Goal: Information Seeking & Learning: Learn about a topic

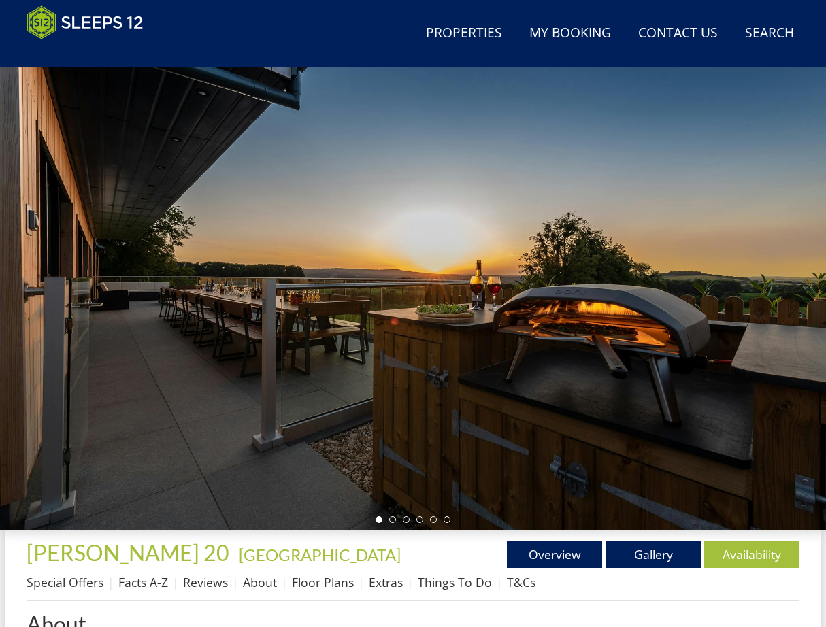
scroll to position [27, 0]
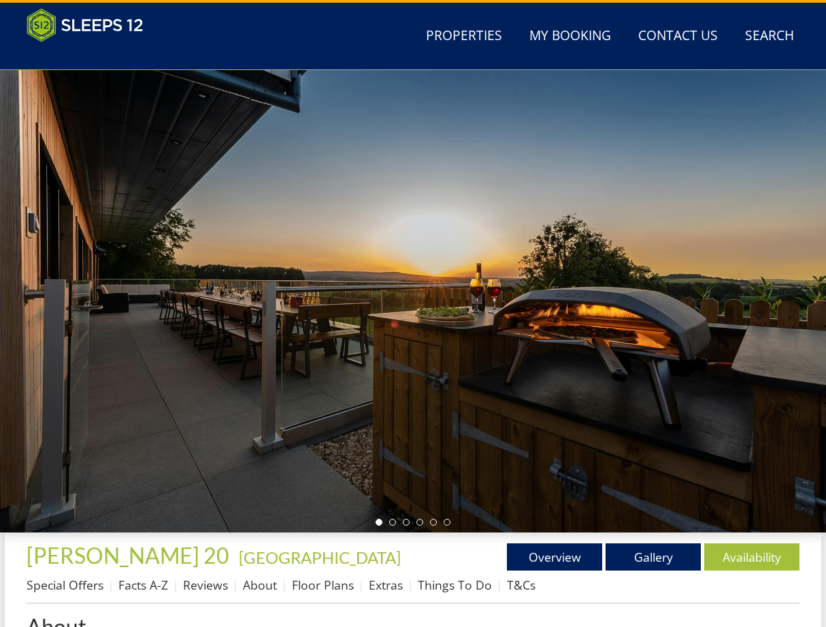
click at [396, 524] on ul at bounding box center [412, 522] width 75 height 7
click at [393, 526] on div at bounding box center [413, 301] width 826 height 462
click at [407, 527] on div at bounding box center [413, 301] width 826 height 462
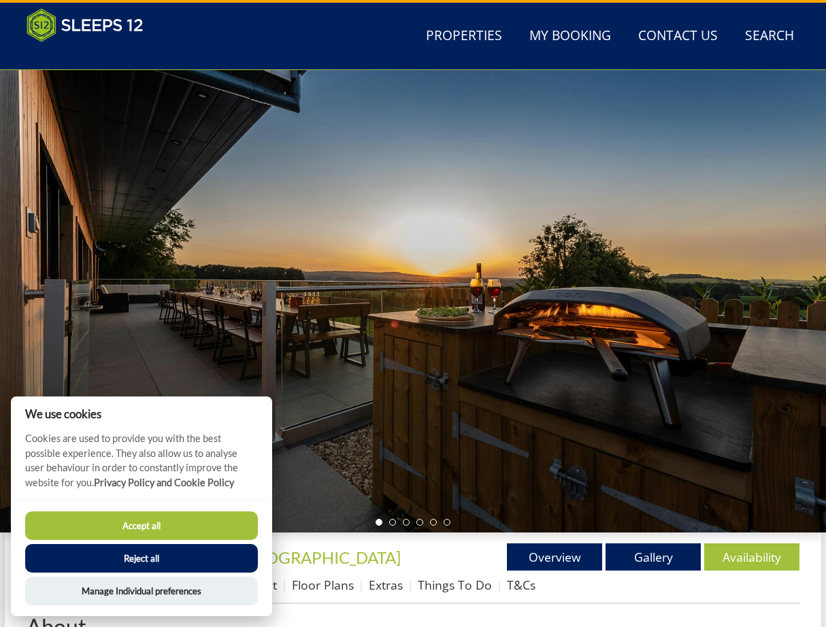
click at [406, 527] on div at bounding box center [413, 301] width 826 height 462
click at [407, 527] on div at bounding box center [413, 301] width 826 height 462
drag, startPoint x: 407, startPoint y: 527, endPoint x: 352, endPoint y: 526, distance: 54.4
click at [407, 526] on div at bounding box center [413, 301] width 826 height 462
click at [148, 531] on button "Accept all" at bounding box center [141, 525] width 233 height 29
